Goal: Task Accomplishment & Management: Manage account settings

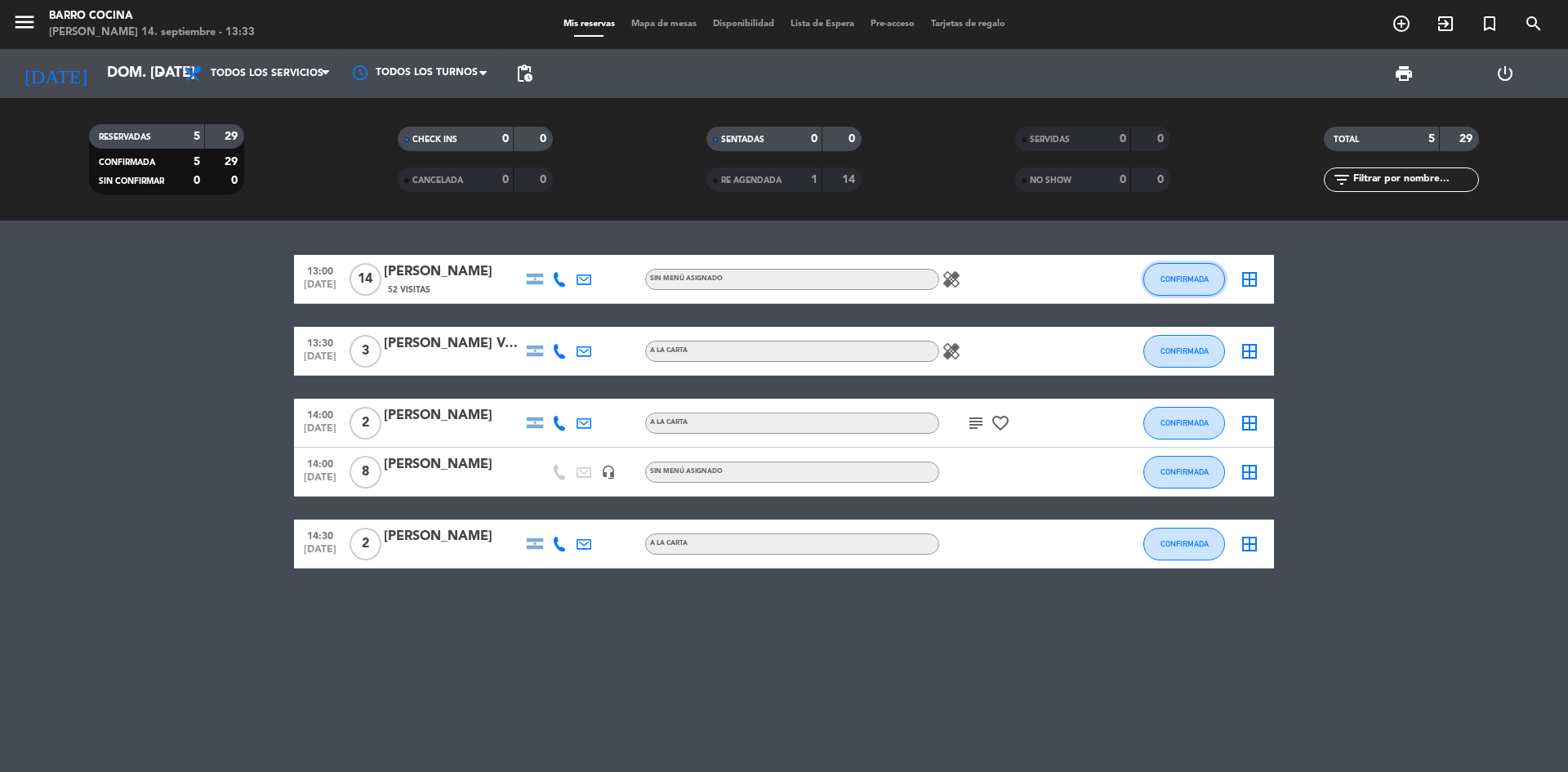
click at [1151, 274] on button "CONFIRMADA" at bounding box center [1184, 278] width 81 height 32
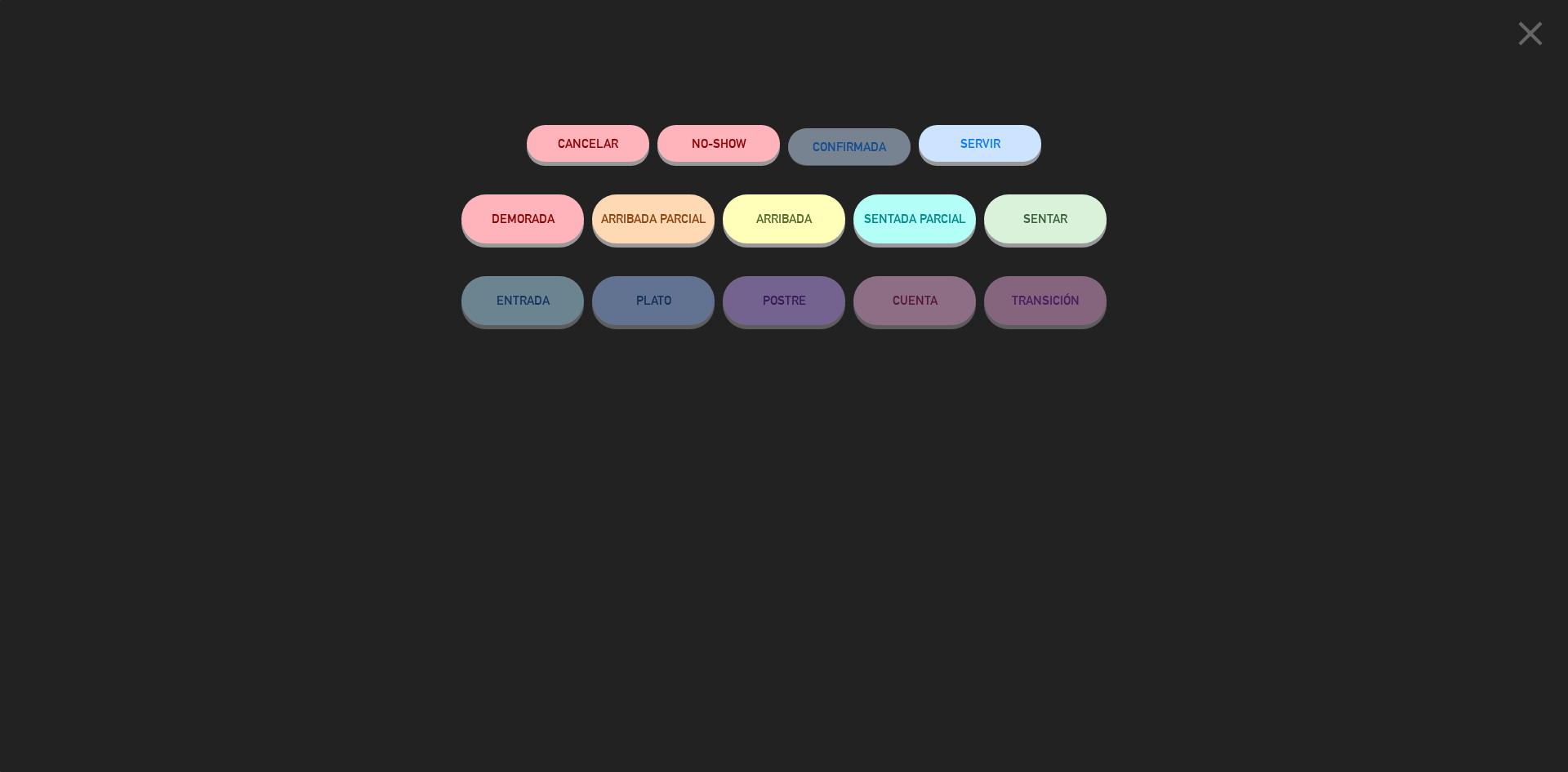
click at [813, 238] on button "ARRIBADA" at bounding box center [784, 219] width 123 height 49
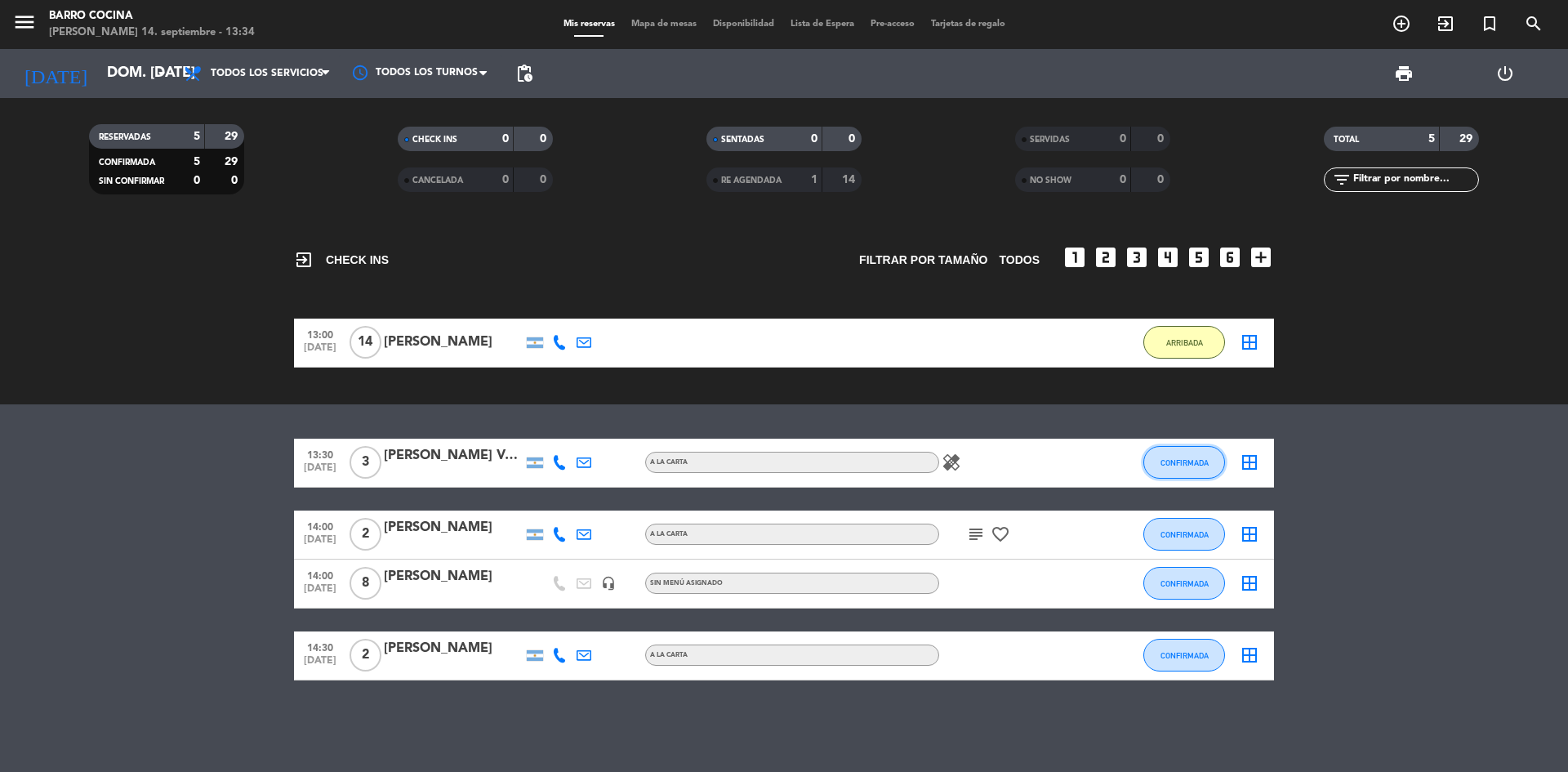
click at [1184, 452] on button "CONFIRMADA" at bounding box center [1184, 461] width 81 height 32
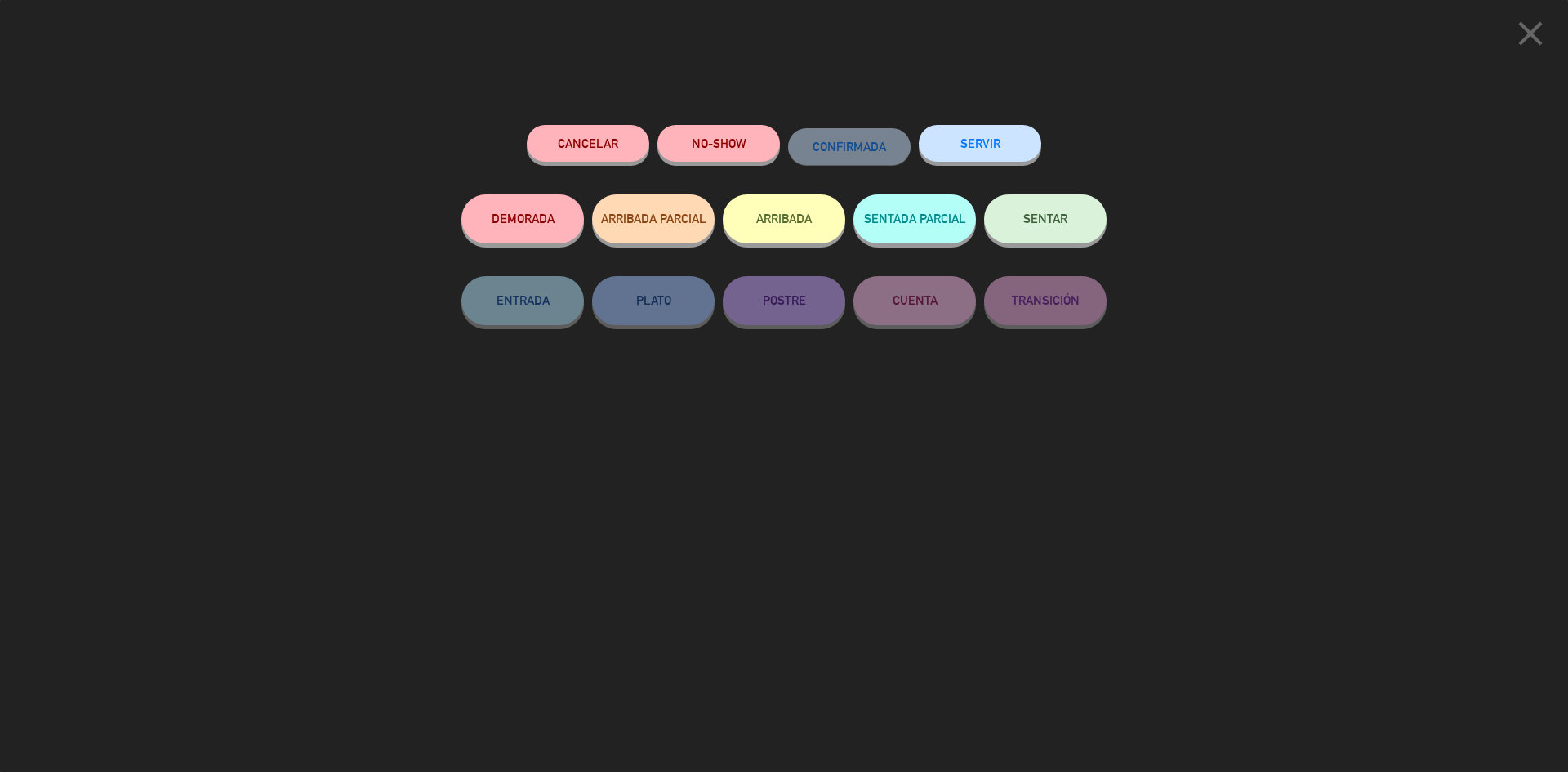
click at [727, 222] on button "ARRIBADA" at bounding box center [784, 219] width 123 height 49
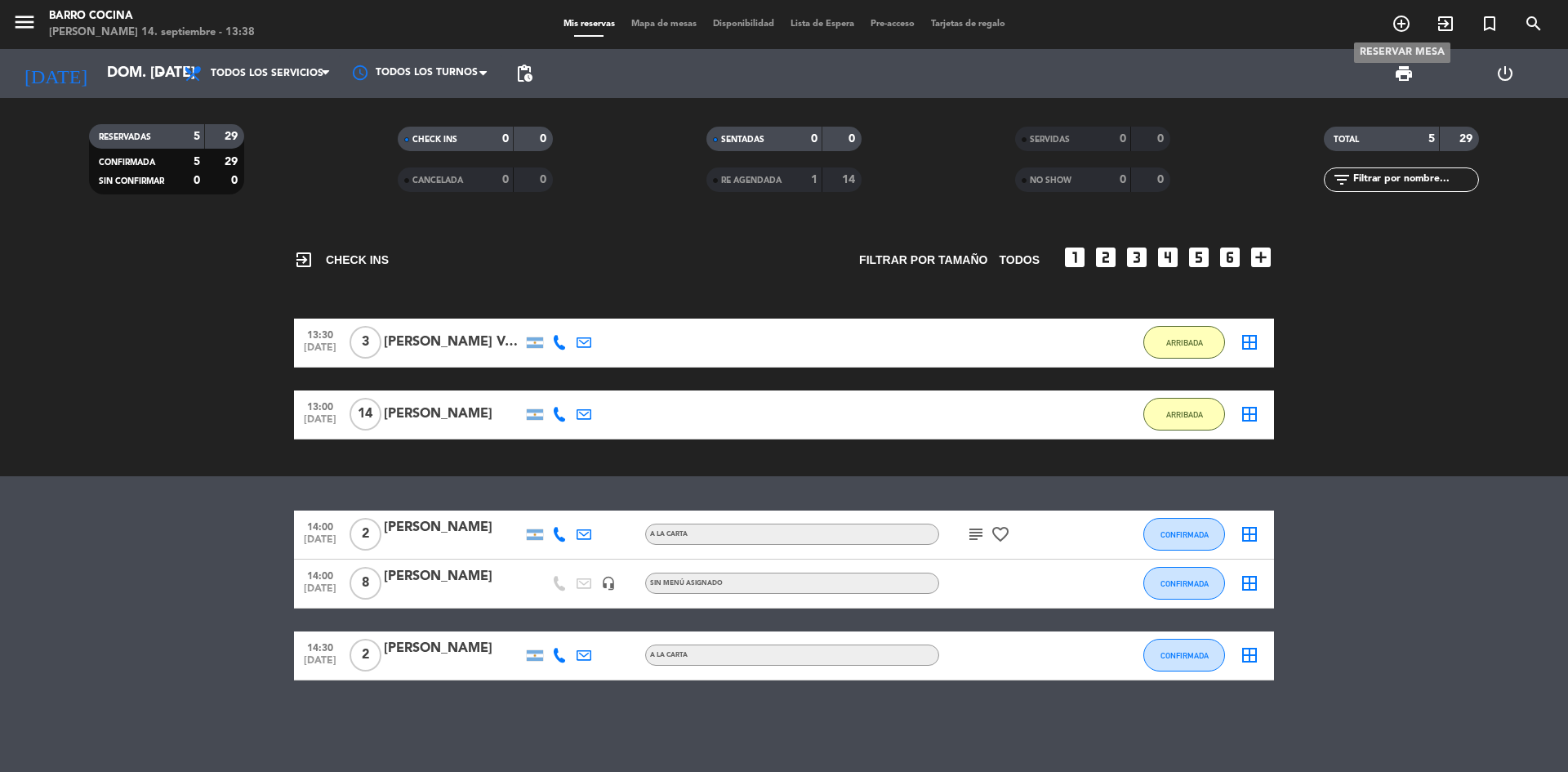
click at [1415, 21] on span "add_circle_outline" at bounding box center [1402, 24] width 44 height 28
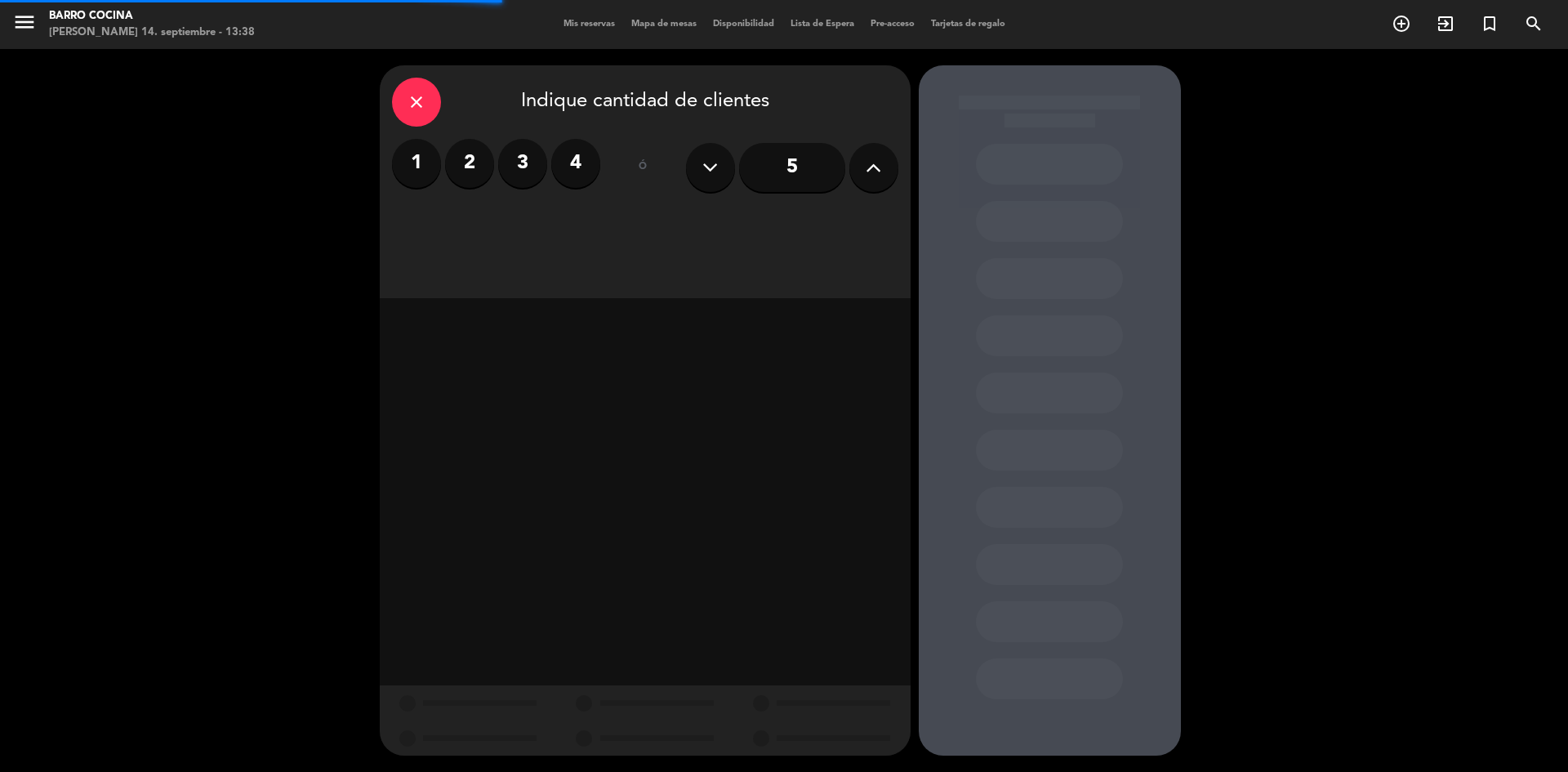
click at [481, 153] on label "2" at bounding box center [469, 164] width 49 height 49
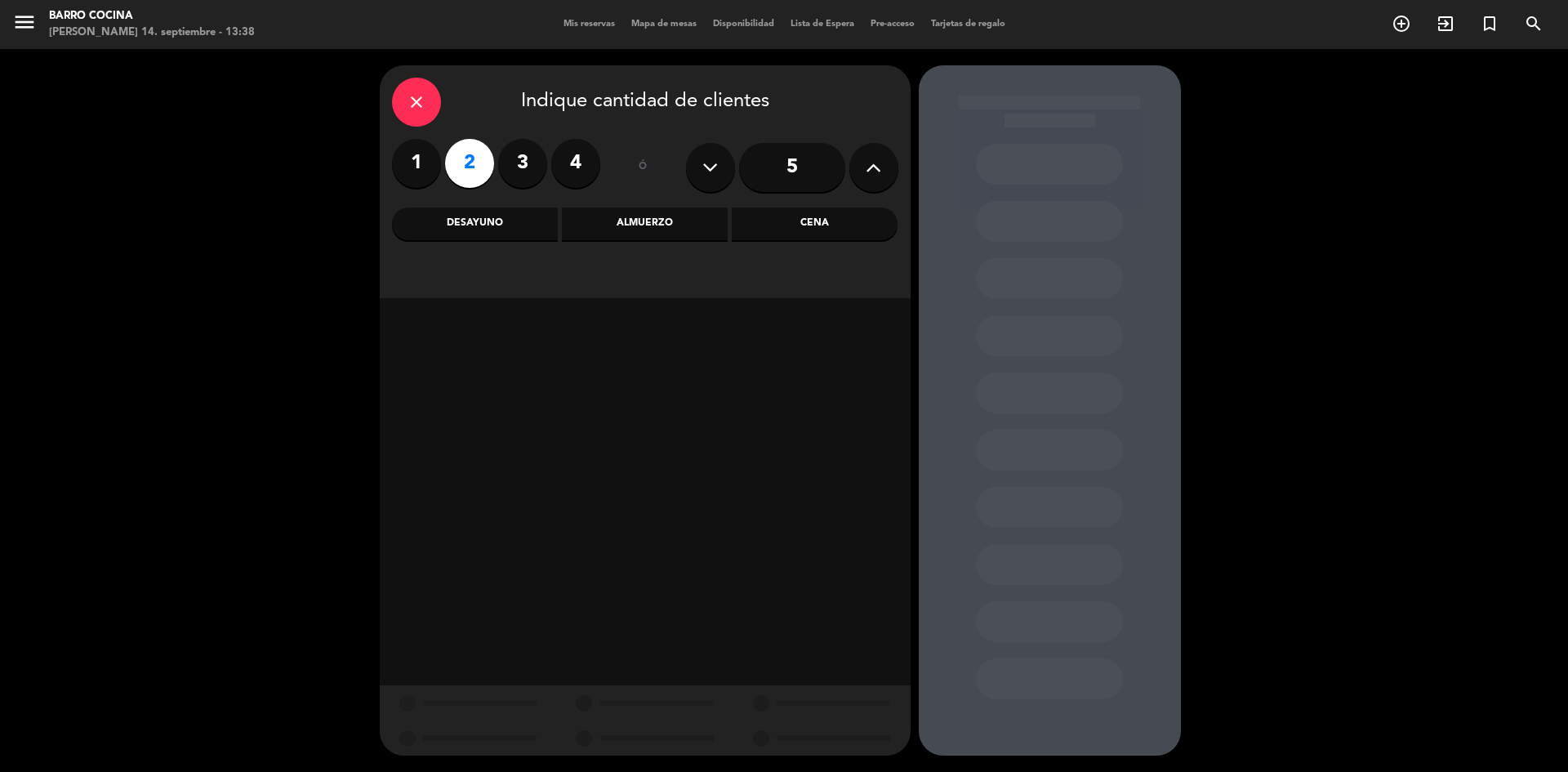
click at [686, 234] on div "Almuerzo" at bounding box center [644, 223] width 165 height 32
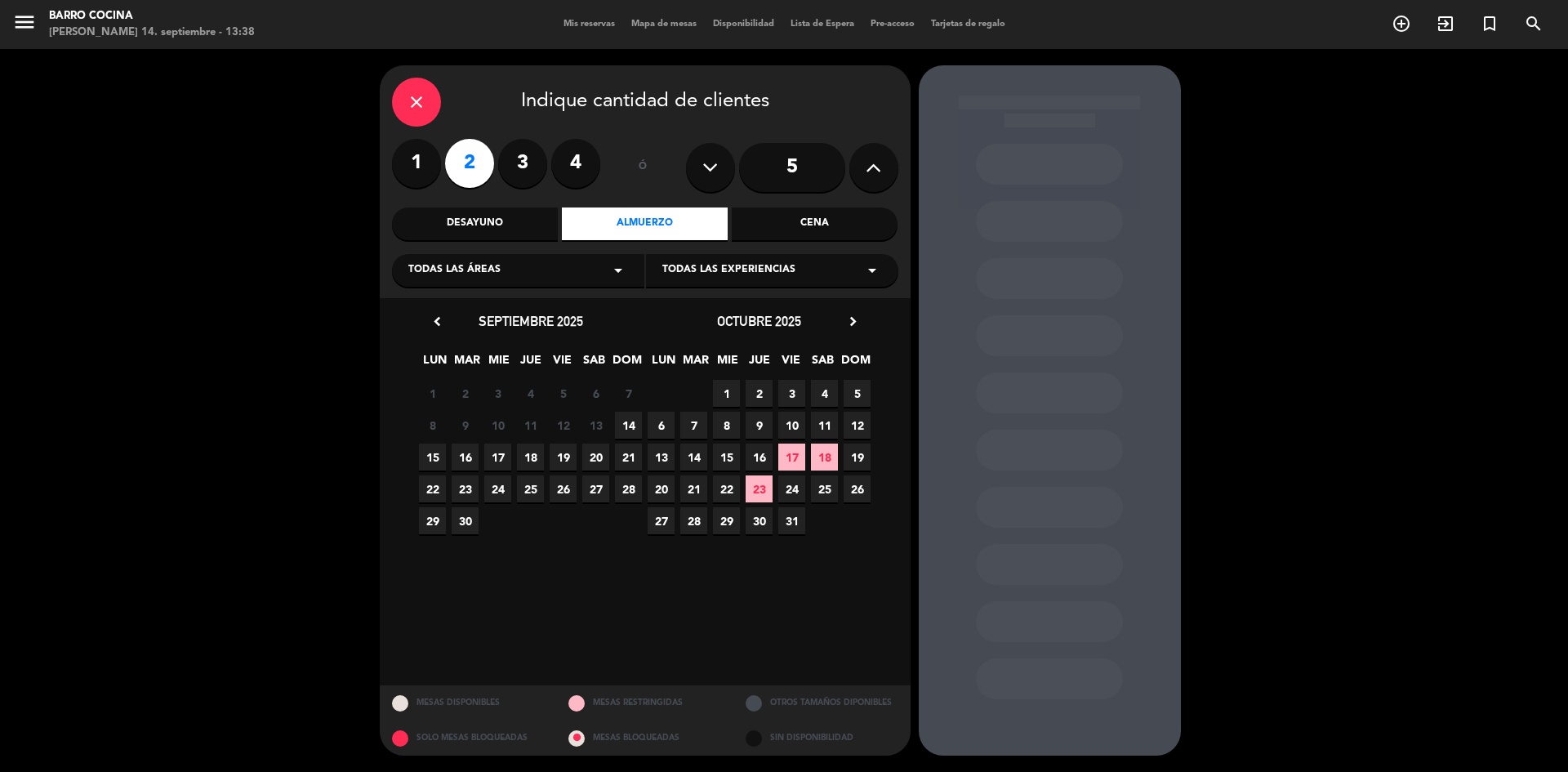
click at [622, 435] on span "14" at bounding box center [628, 425] width 27 height 27
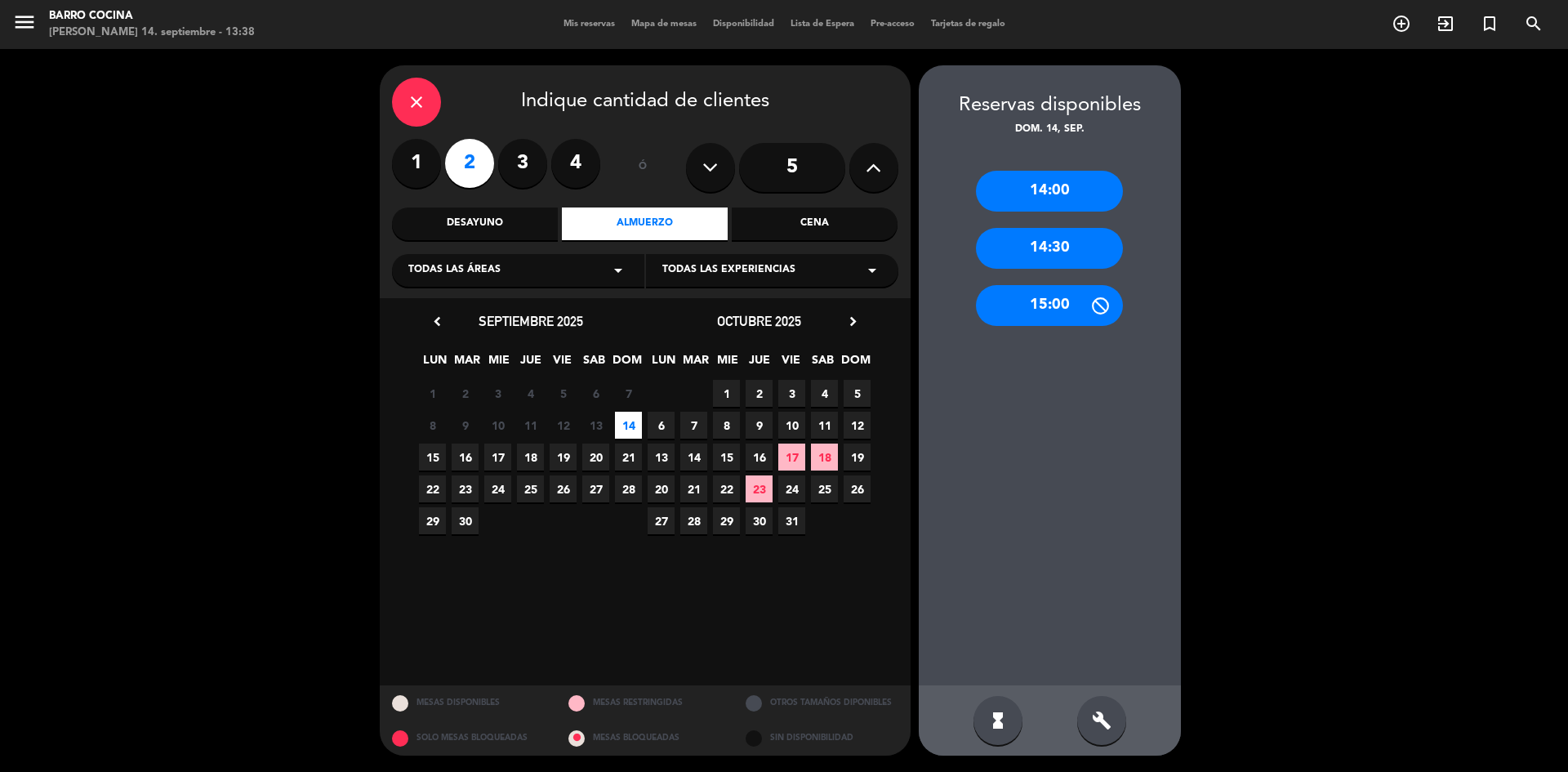
click at [1035, 198] on div "14:00" at bounding box center [1050, 191] width 147 height 41
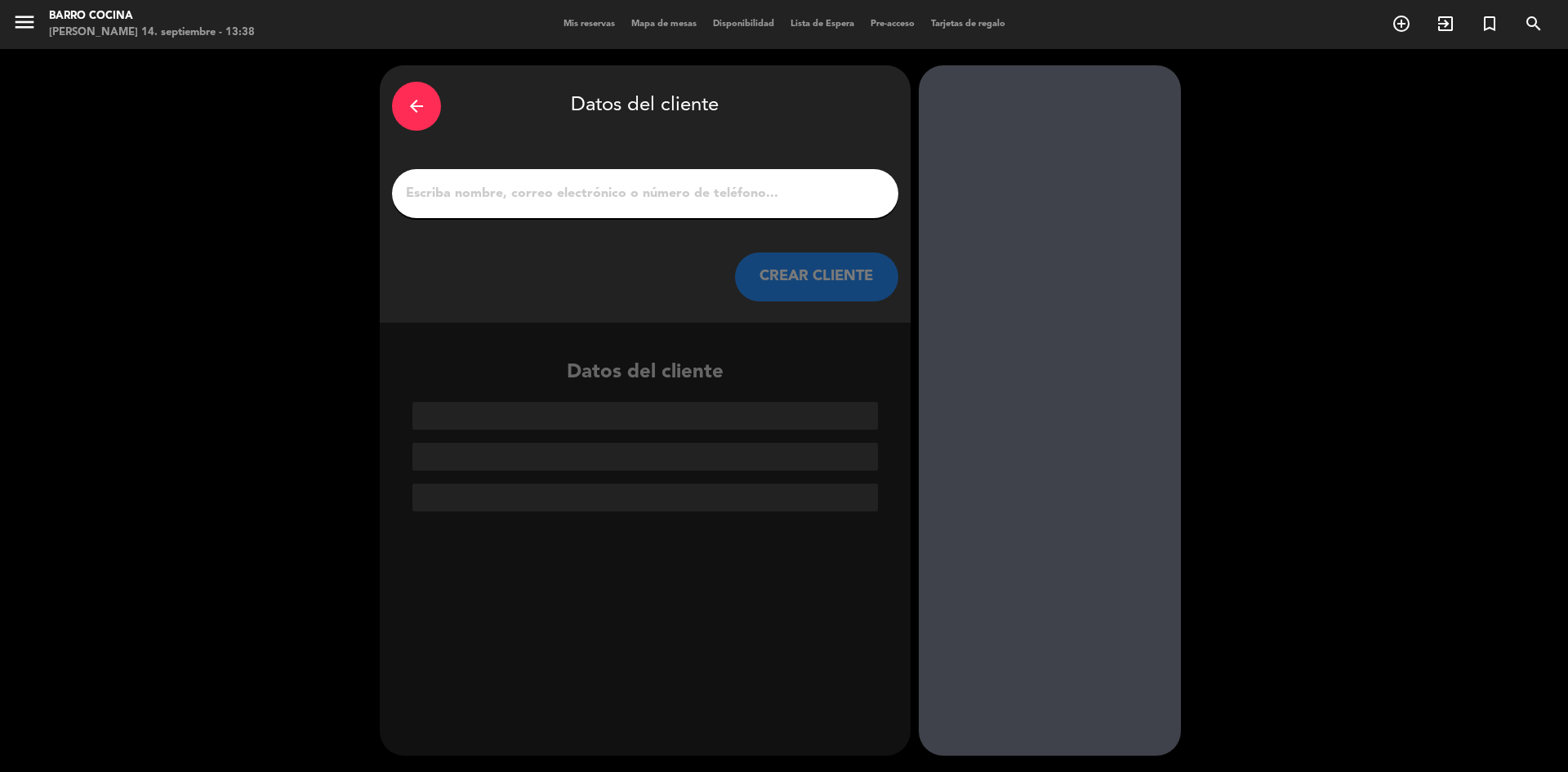
click at [615, 197] on input "1" at bounding box center [645, 193] width 482 height 23
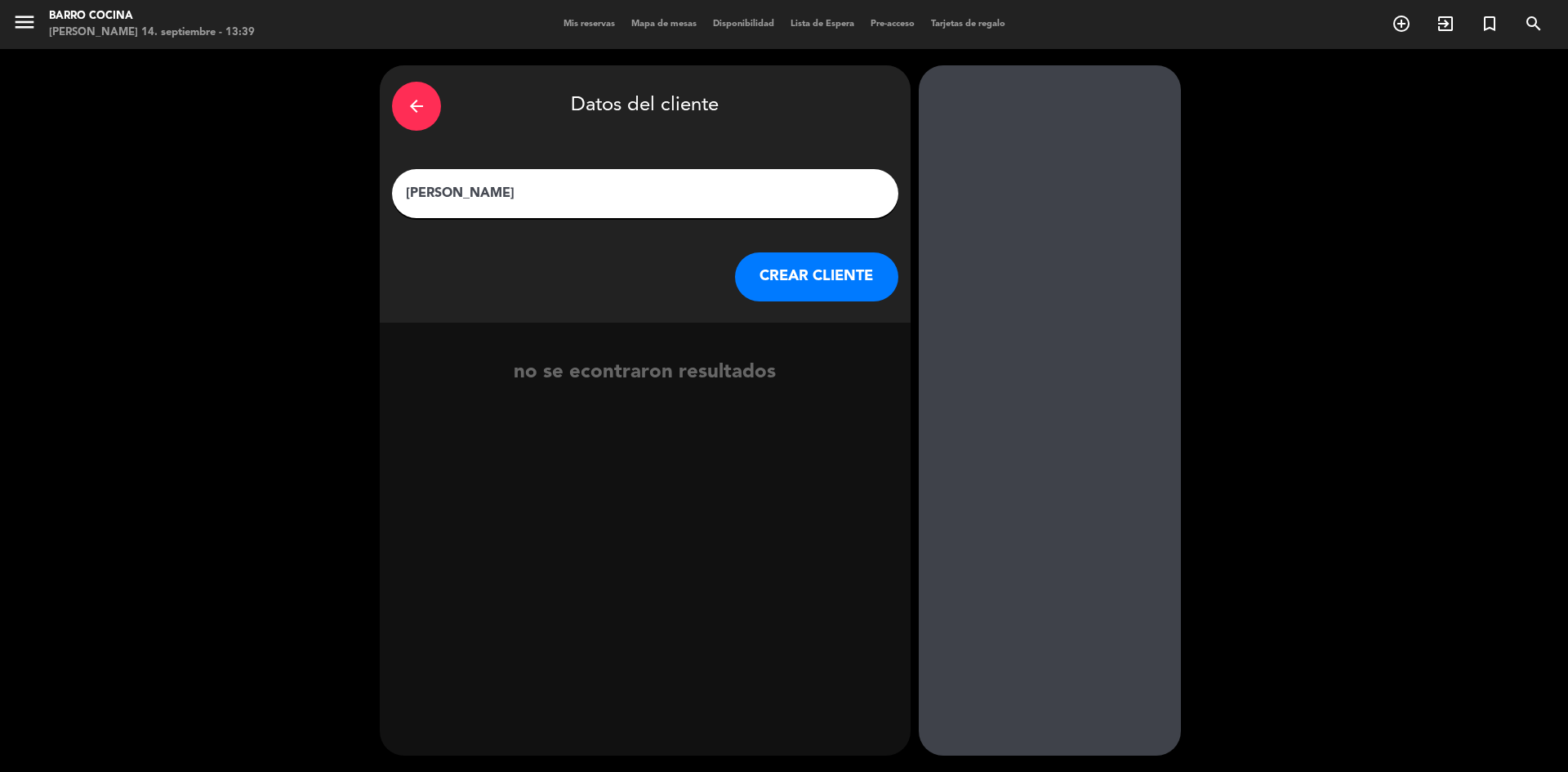
type input "[PERSON_NAME]"
click at [878, 272] on button "CREAR CLIENTE" at bounding box center [817, 277] width 164 height 49
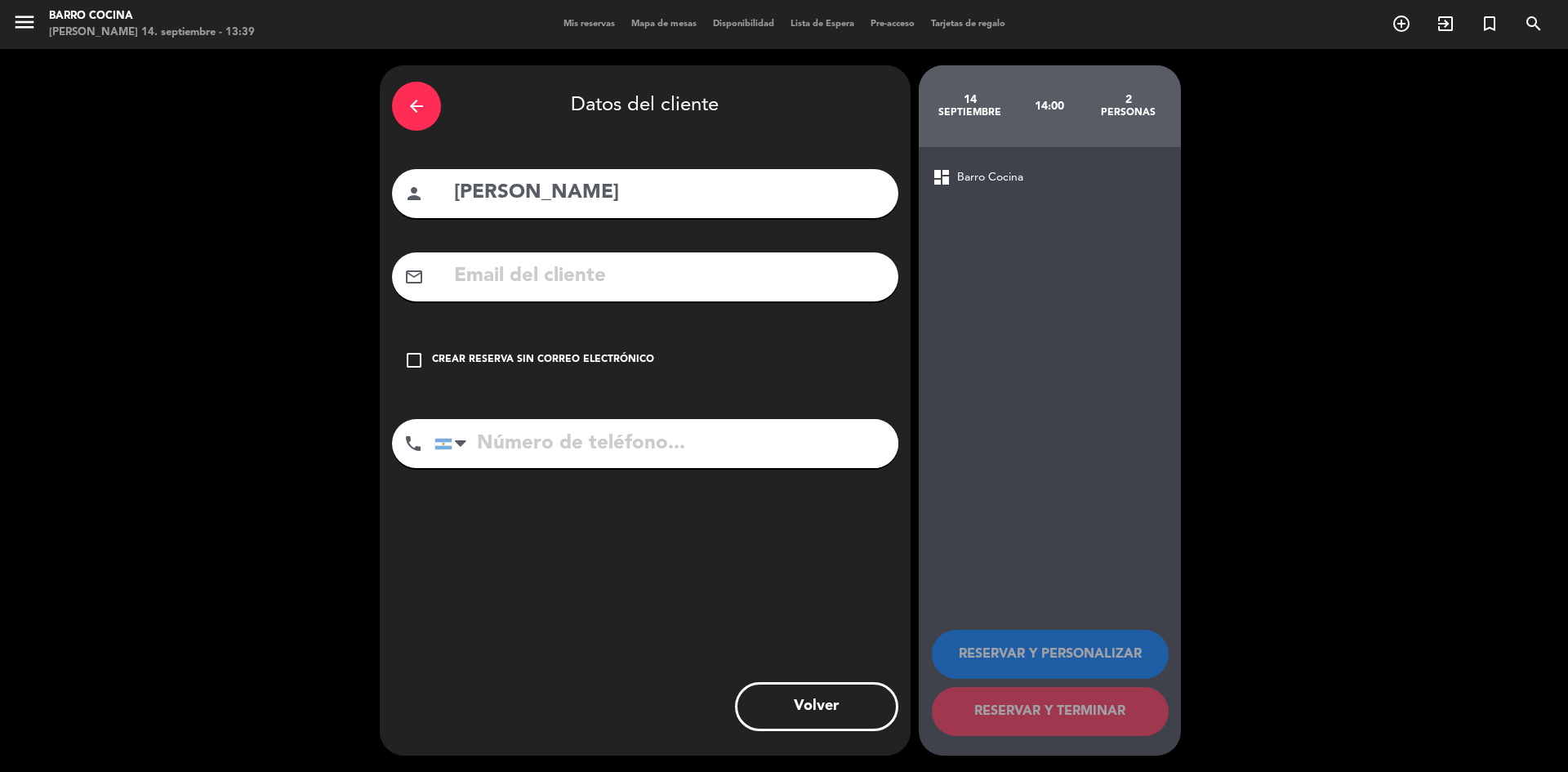
click at [414, 355] on icon "check_box_outline_blank" at bounding box center [414, 360] width 19 height 19
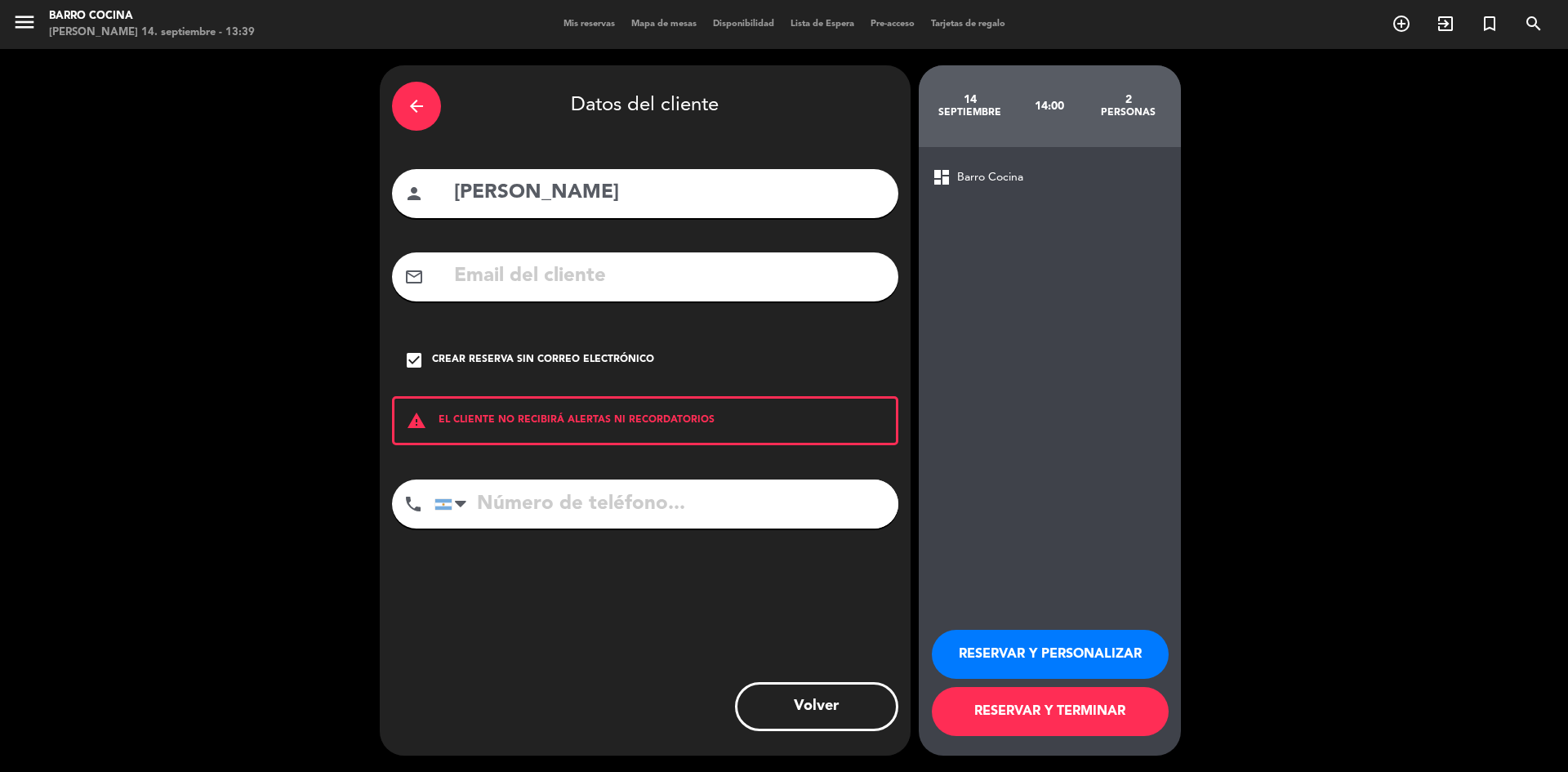
click at [1121, 715] on button "RESERVAR Y TERMINAR" at bounding box center [1050, 712] width 237 height 49
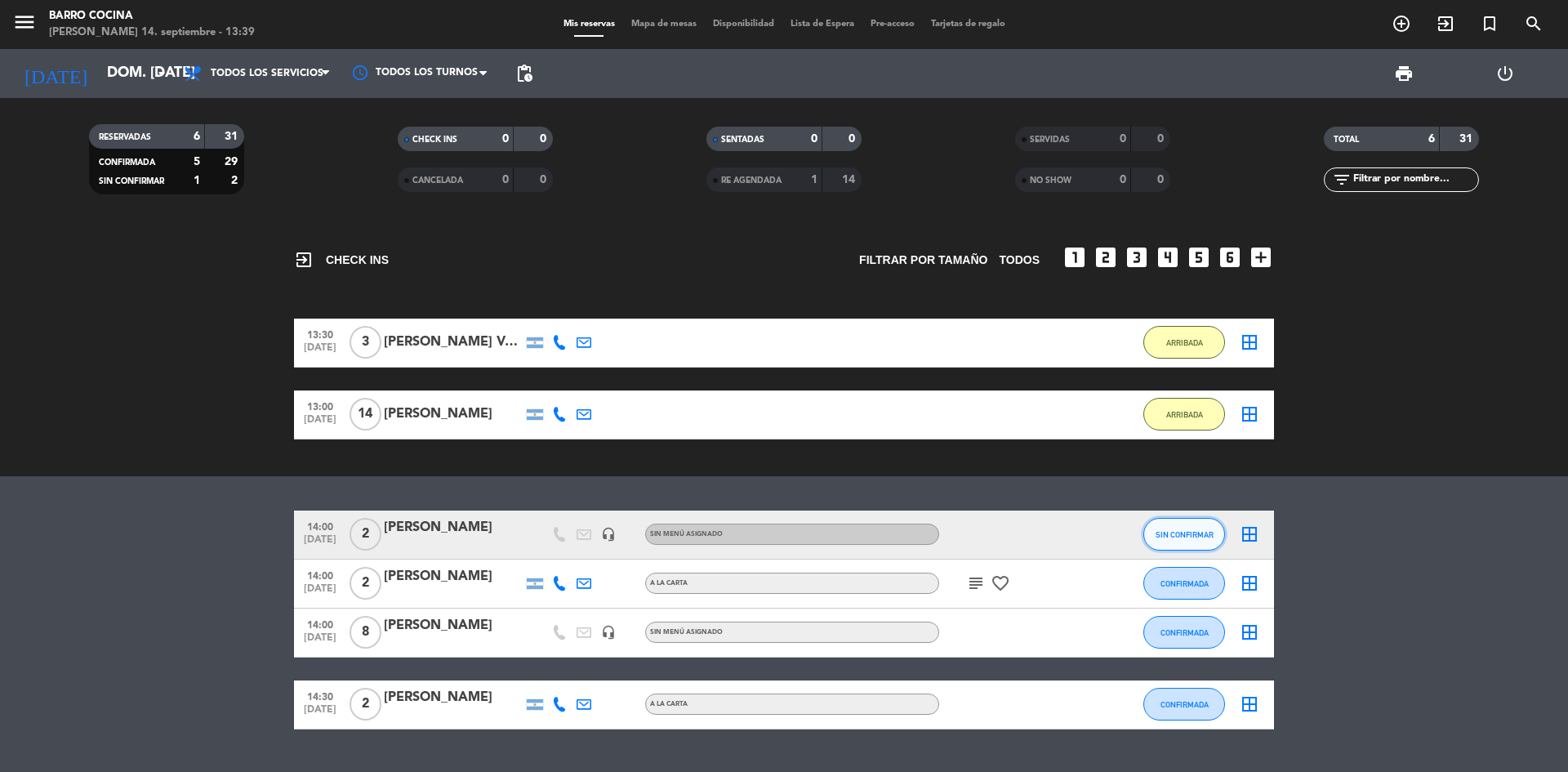
click at [1162, 533] on span "SIN CONFIRMAR" at bounding box center [1185, 534] width 58 height 9
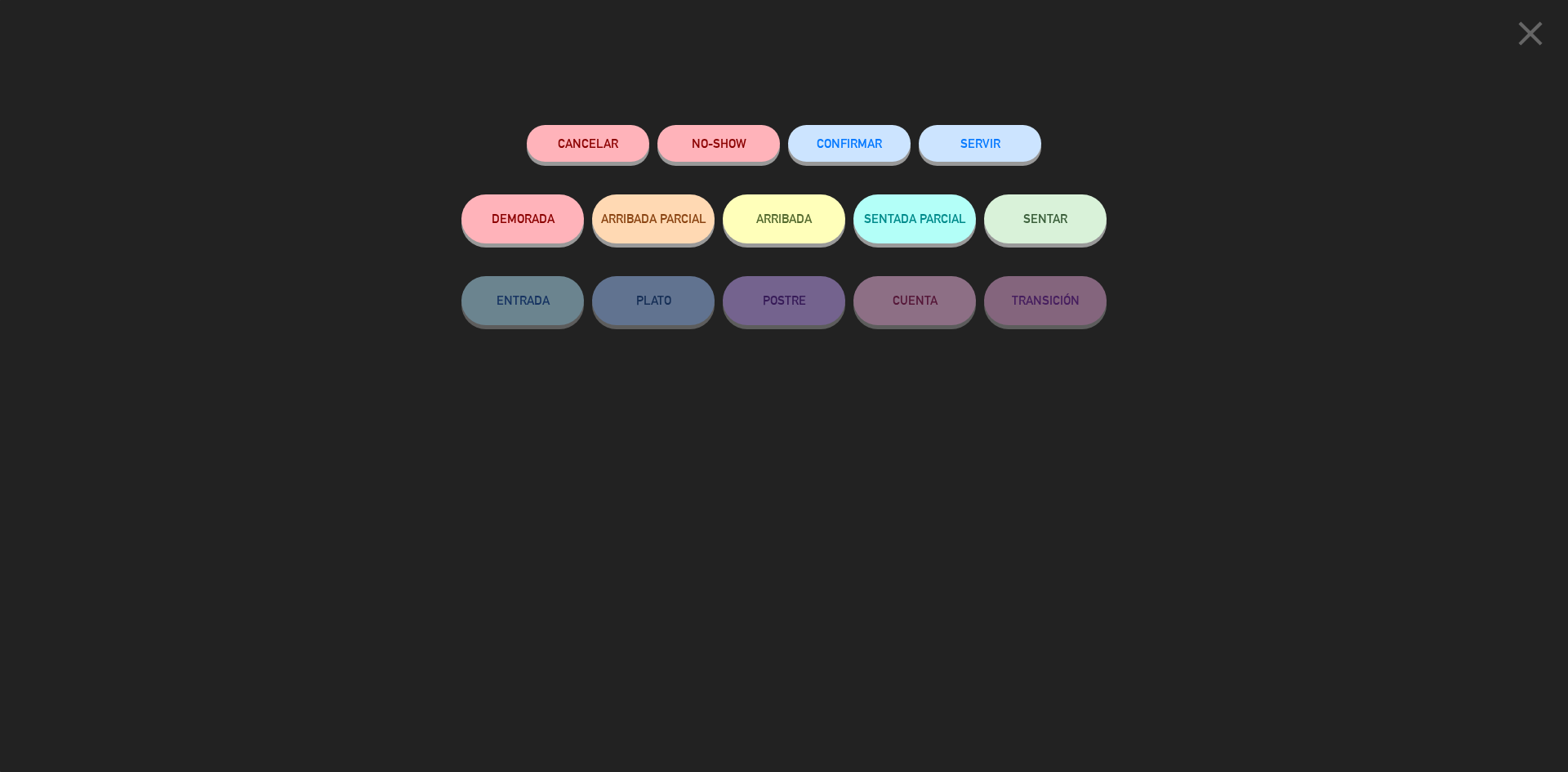
click at [860, 142] on span "CONFIRMAR" at bounding box center [849, 144] width 66 height 14
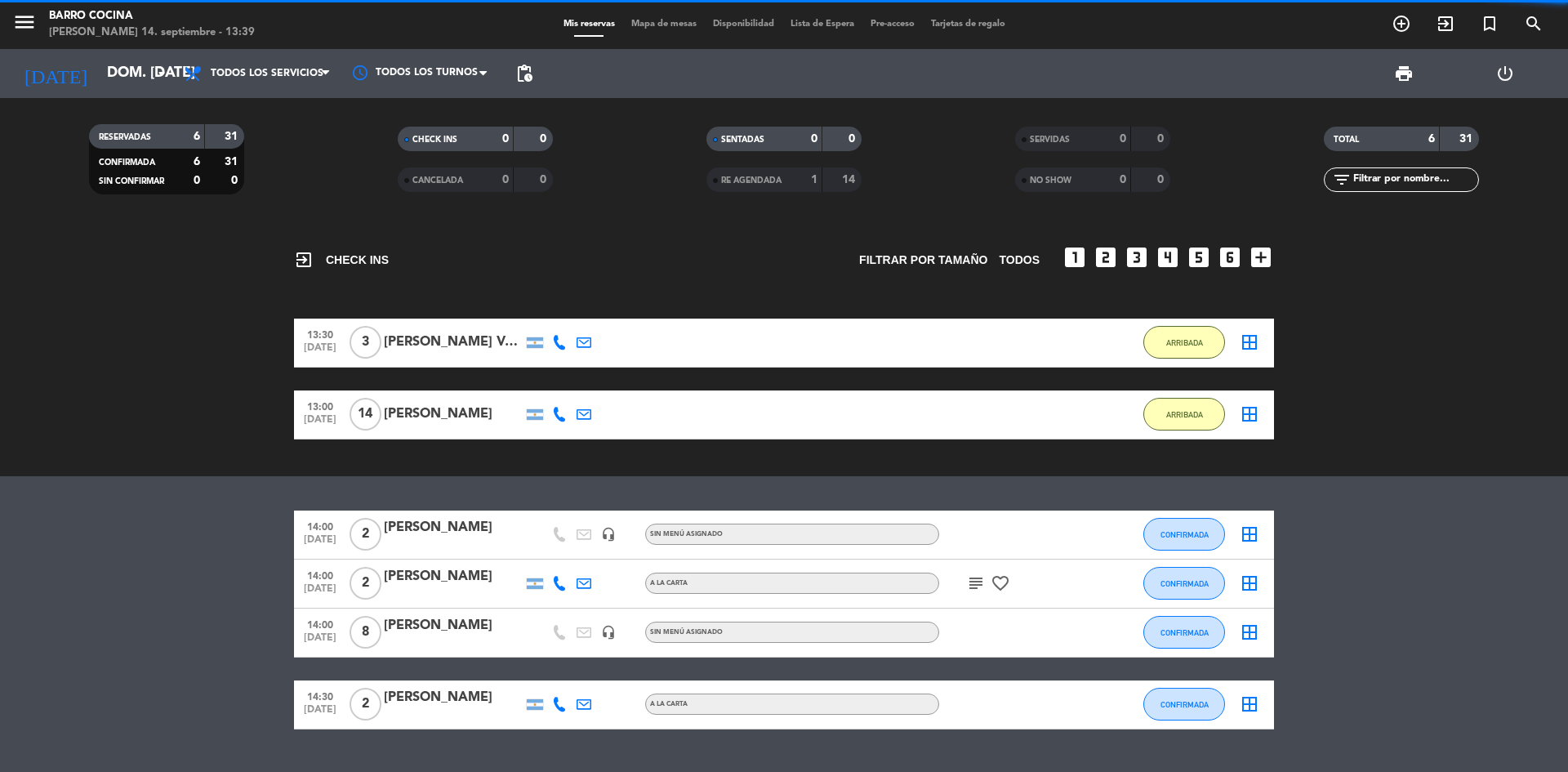
click at [1168, 540] on button "CONFIRMADA" at bounding box center [1184, 533] width 81 height 32
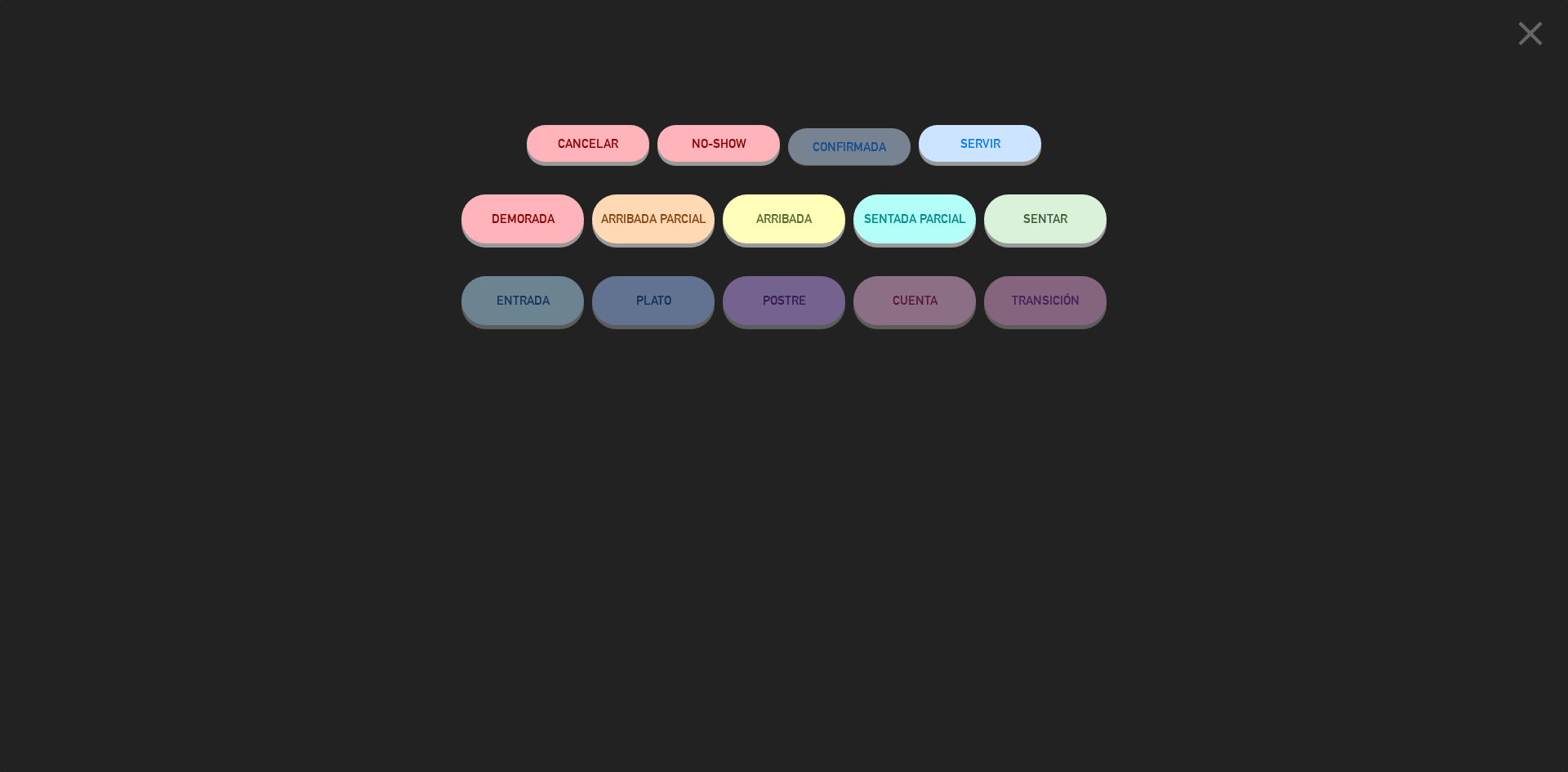
drag, startPoint x: 766, startPoint y: 216, endPoint x: 770, endPoint y: 277, distance: 61.1
click at [765, 216] on button "ARRIBADA" at bounding box center [784, 219] width 123 height 49
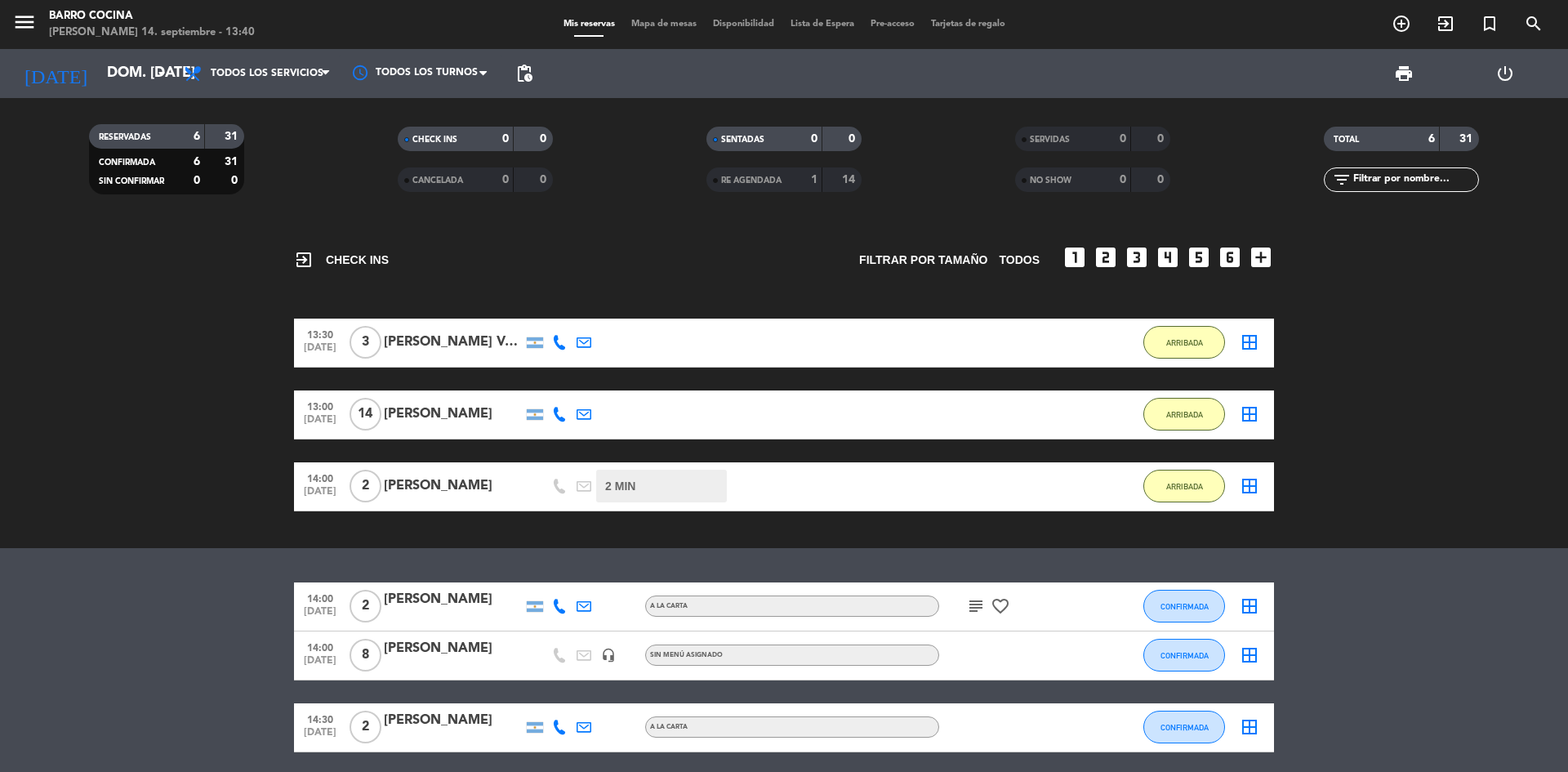
click at [499, 346] on div "[PERSON_NAME] Veinticuaga" at bounding box center [453, 342] width 139 height 21
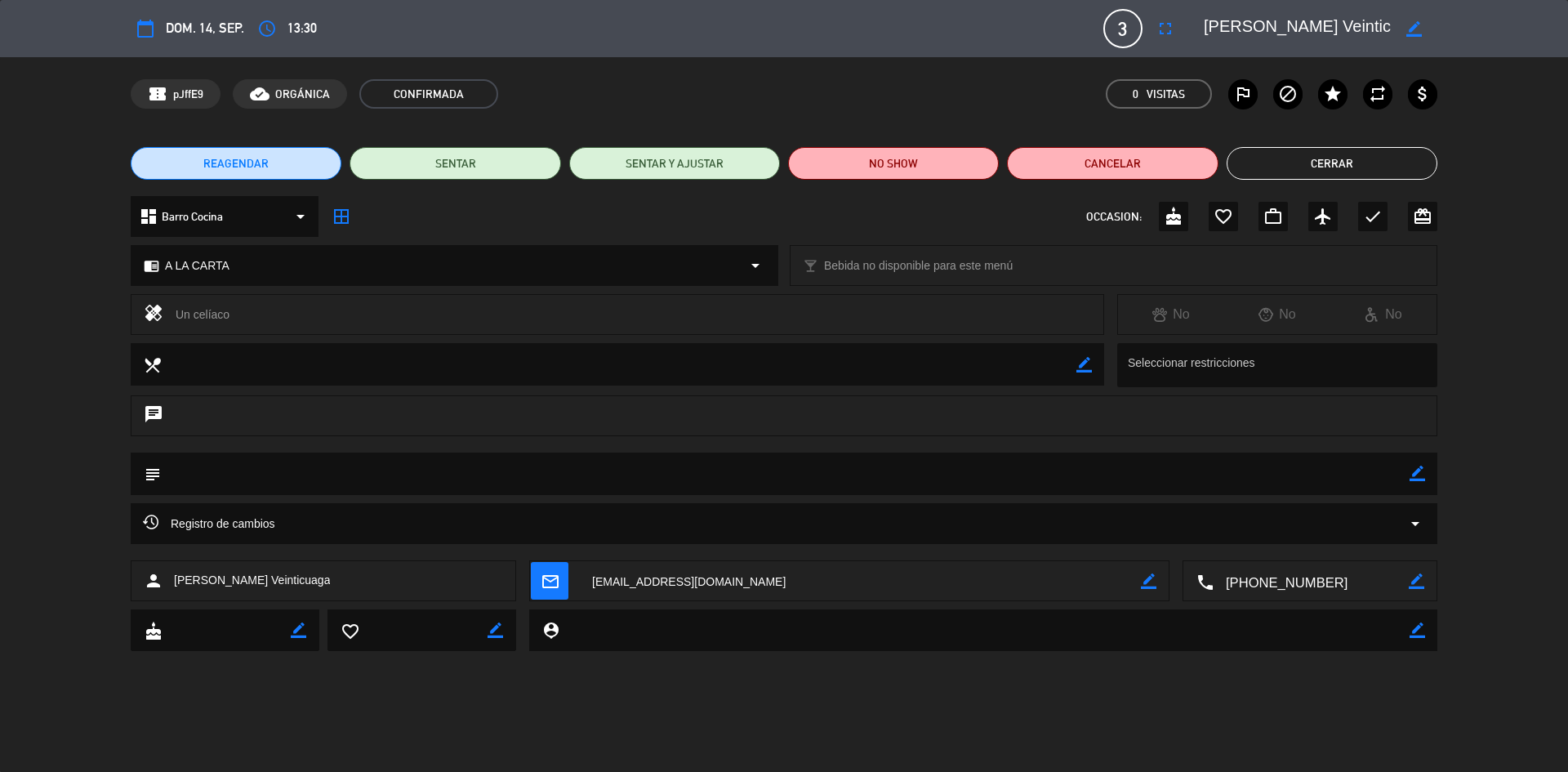
click at [1308, 164] on button "Cerrar" at bounding box center [1332, 163] width 211 height 32
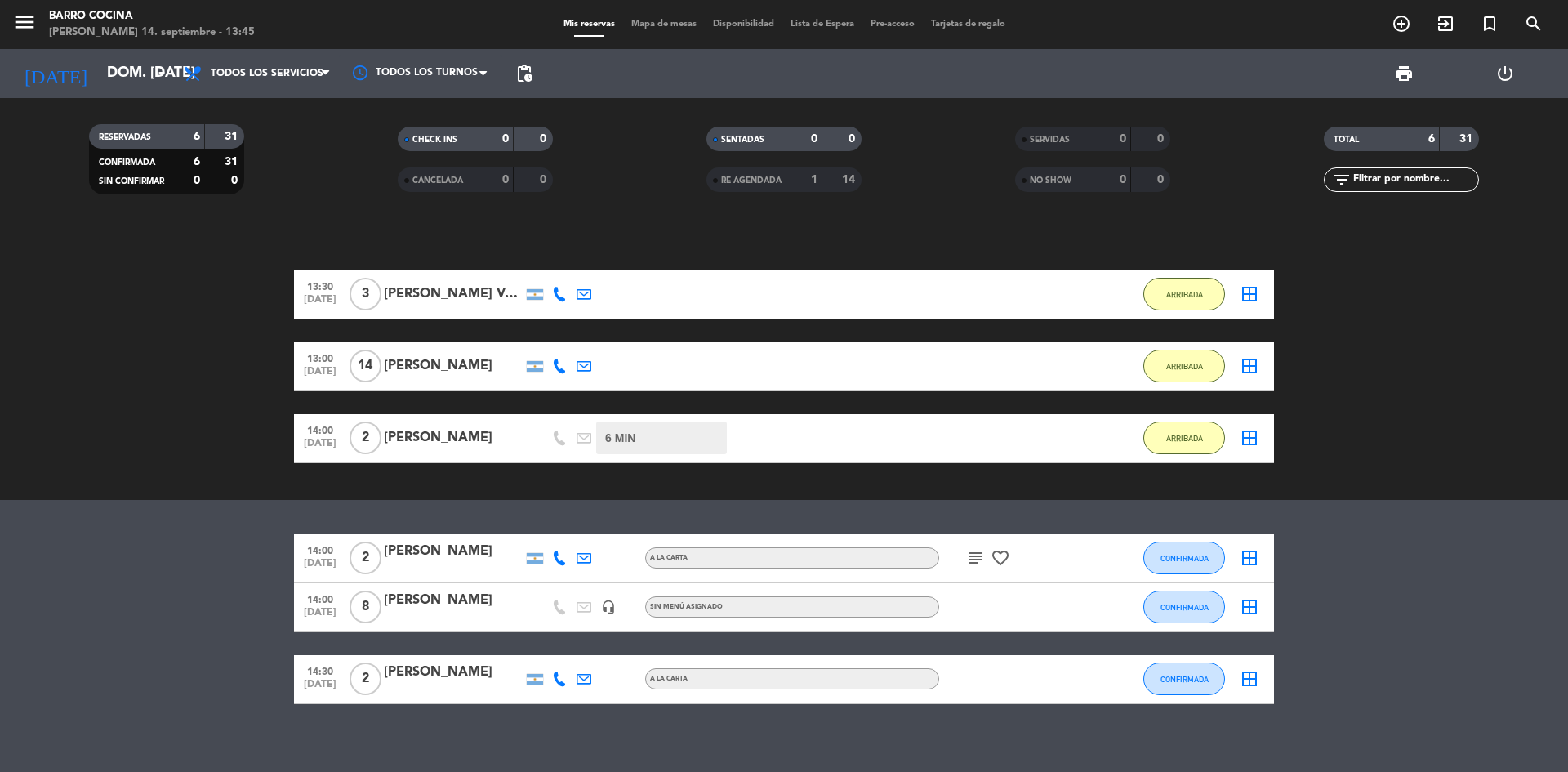
scroll to position [62, 0]
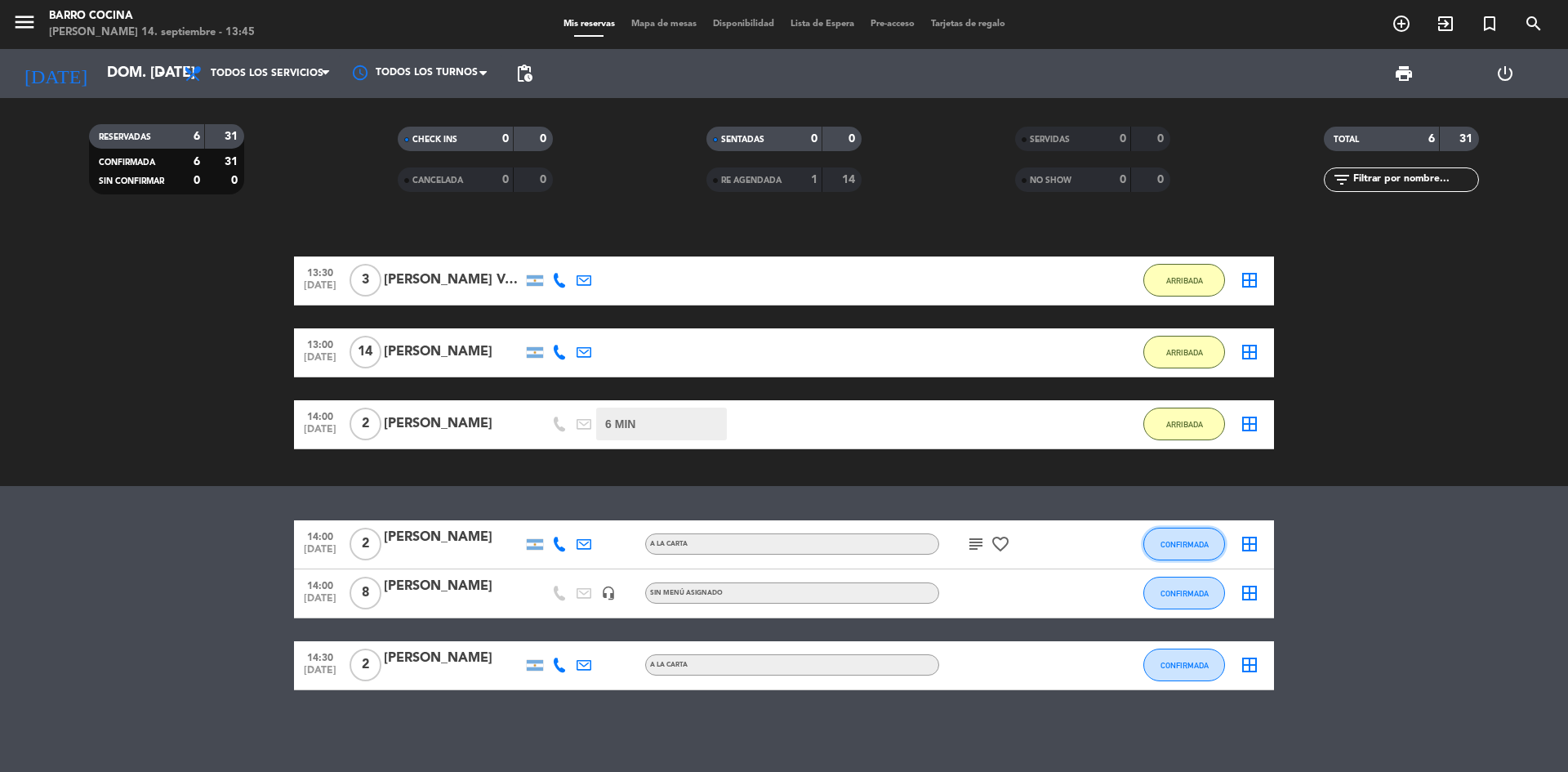
click at [1199, 536] on button "CONFIRMADA" at bounding box center [1184, 544] width 81 height 32
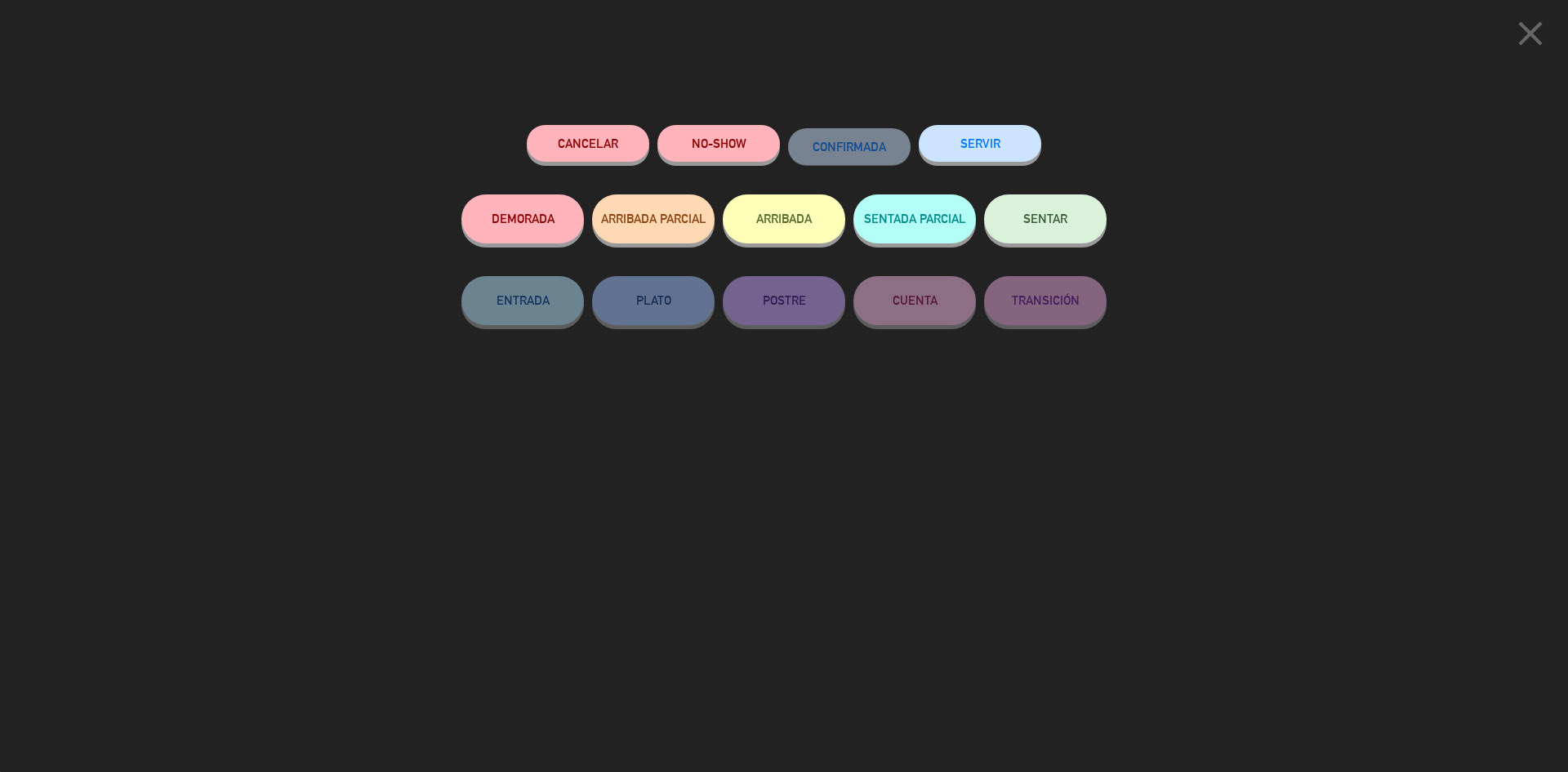
click at [820, 233] on button "ARRIBADA" at bounding box center [784, 219] width 123 height 49
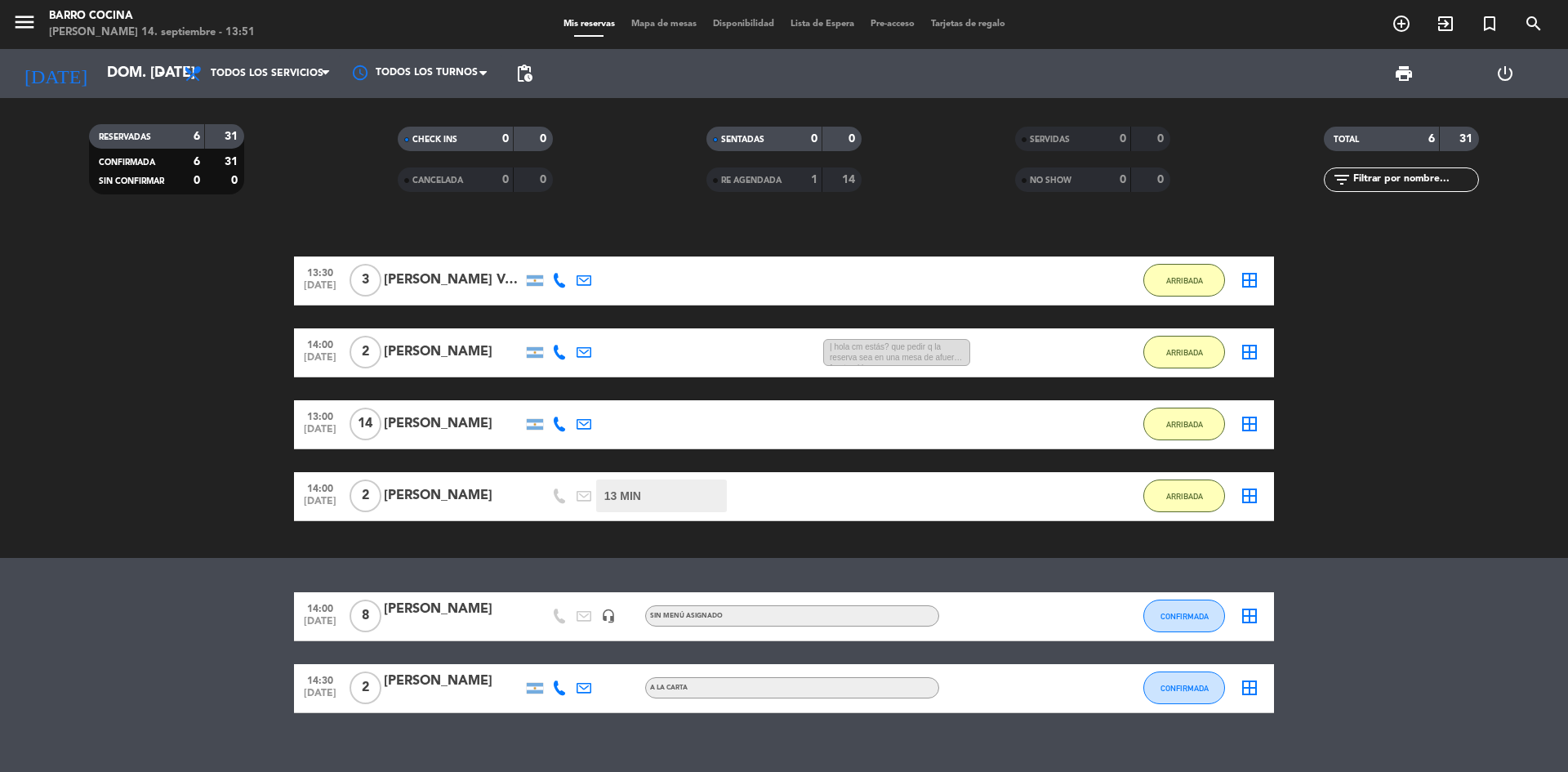
click at [964, 347] on span "| hola cm estás? que pedir q la reserva sea en una mesa de afuera, frente al la…" at bounding box center [897, 353] width 147 height 28
click at [950, 356] on span "| hola cm estás? que pedir q la reserva sea en una mesa de afuera, frente al la…" at bounding box center [897, 353] width 147 height 28
